Goal: Information Seeking & Learning: Find specific page/section

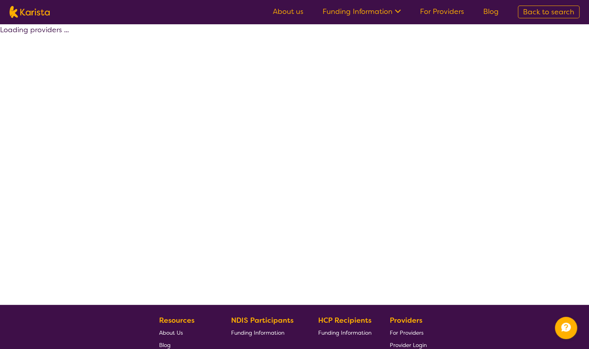
scroll to position [148, 0]
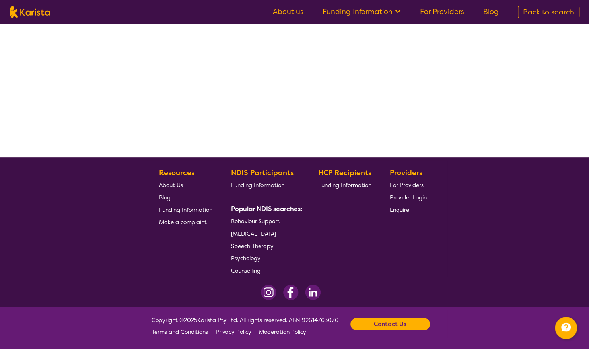
select select "by_score"
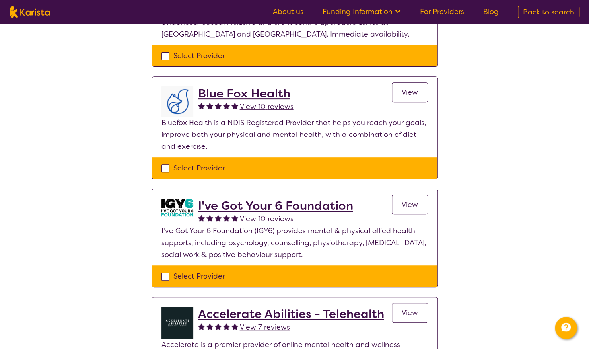
select select "[MEDICAL_DATA]"
select select "AD"
select select "NDIS"
select select "[MEDICAL_DATA]"
select select "AD"
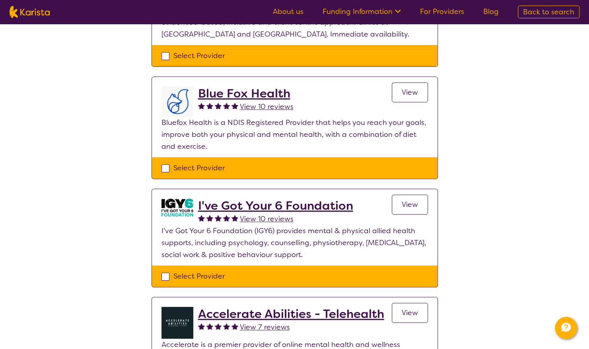
select select "NDIS"
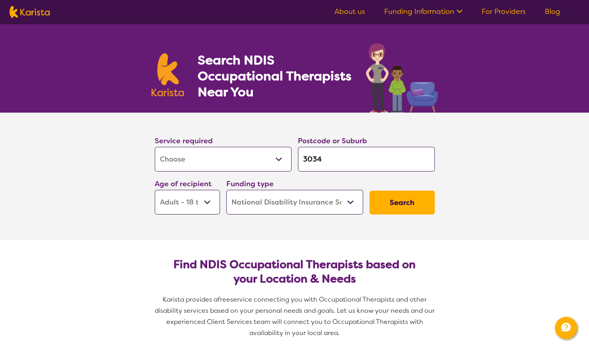
drag, startPoint x: 320, startPoint y: 159, endPoint x: 279, endPoint y: 153, distance: 42.2
click at [279, 154] on div "Service required Allied Health Assistant Assessment ([MEDICAL_DATA] or [MEDICAL…" at bounding box center [295, 175] width 286 height 86
type input "3"
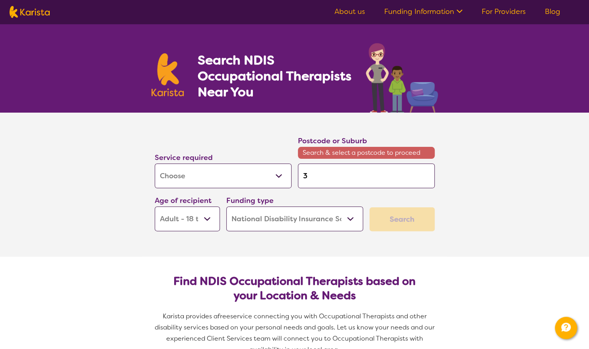
type input "38"
type input "380"
type input "3805"
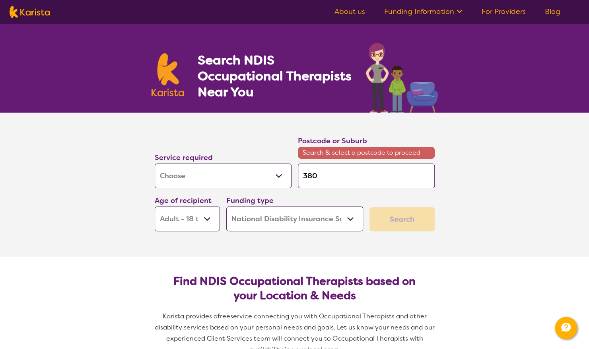
type input "3805"
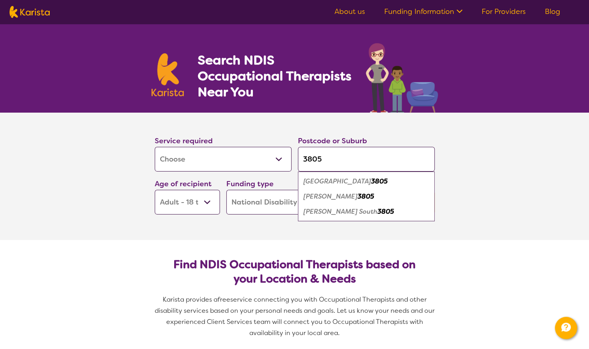
type input "3805"
click at [337, 211] on em "[PERSON_NAME] South" at bounding box center [341, 211] width 74 height 8
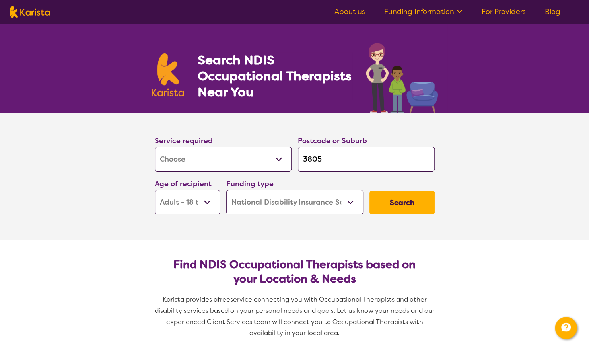
click at [206, 202] on select "Early Childhood - 0 to 9 Child - 10 to 11 Adolescent - 12 to 17 Adult - 18 to 6…" at bounding box center [187, 202] width 65 height 25
click at [399, 202] on button "Search" at bounding box center [402, 203] width 65 height 24
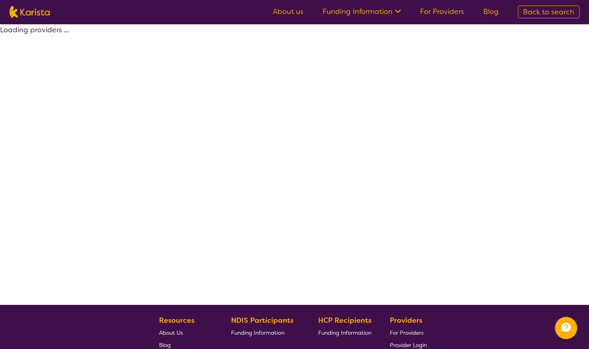
select select "by_score"
